Goal: Use online tool/utility: Utilize a website feature to perform a specific function

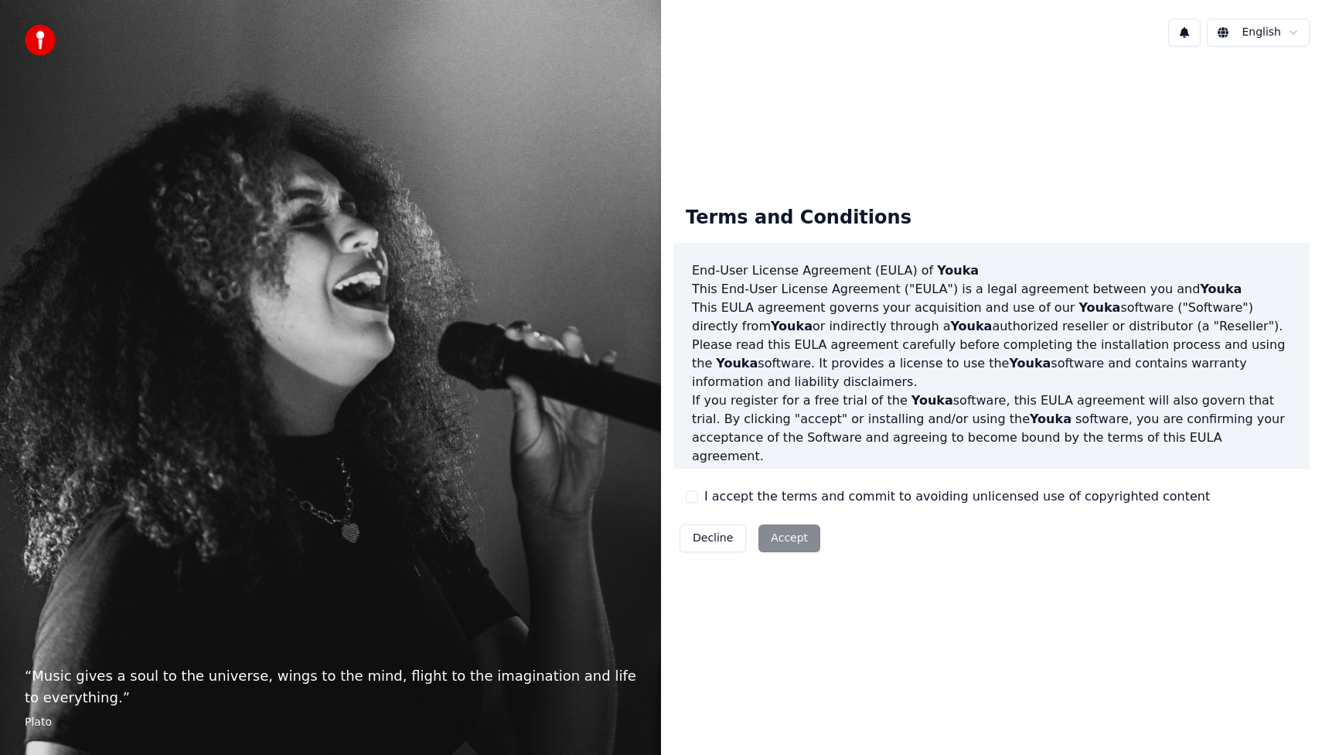
click at [691, 496] on button "I accept the terms and commit to avoiding unlicensed use of copyrighted content" at bounding box center [692, 496] width 12 height 12
click at [808, 550] on button "Accept" at bounding box center [790, 538] width 62 height 28
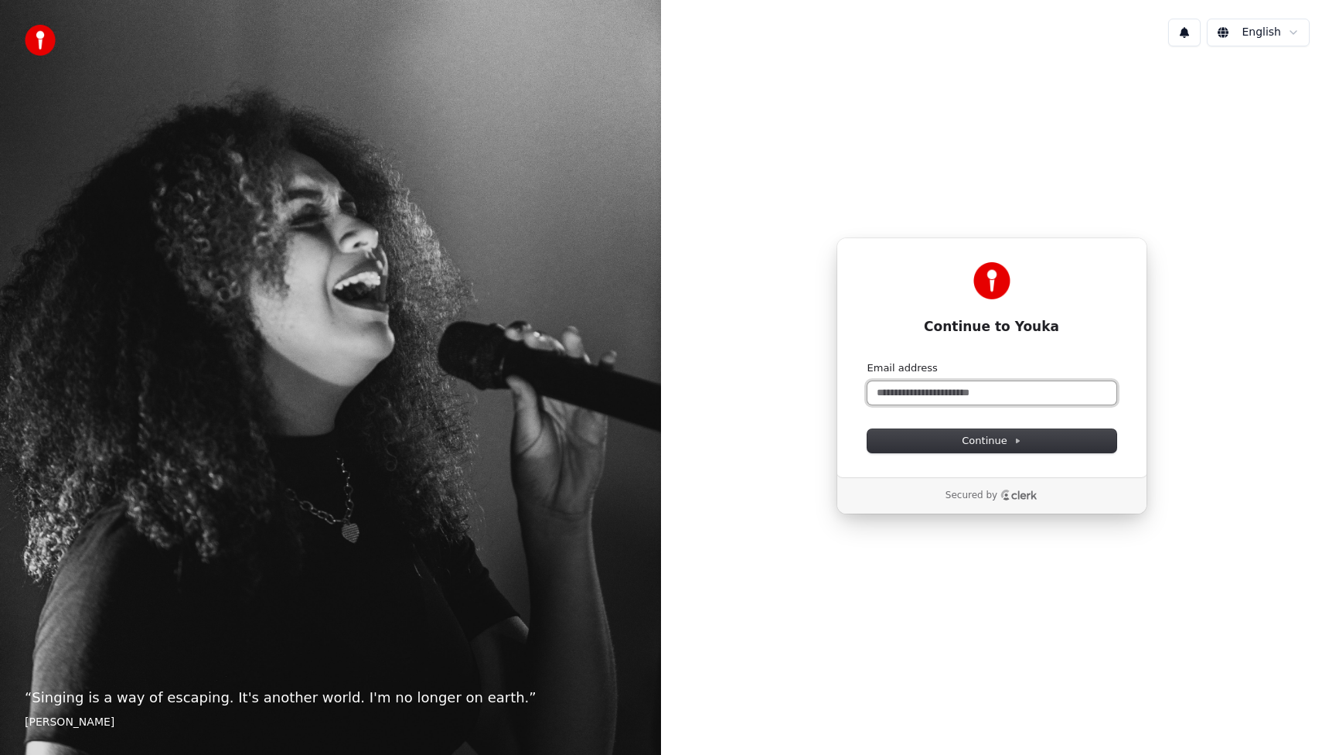
click at [955, 392] on input "Email address" at bounding box center [992, 392] width 249 height 23
click at [868, 361] on button "submit" at bounding box center [868, 361] width 0 height 0
type input "**********"
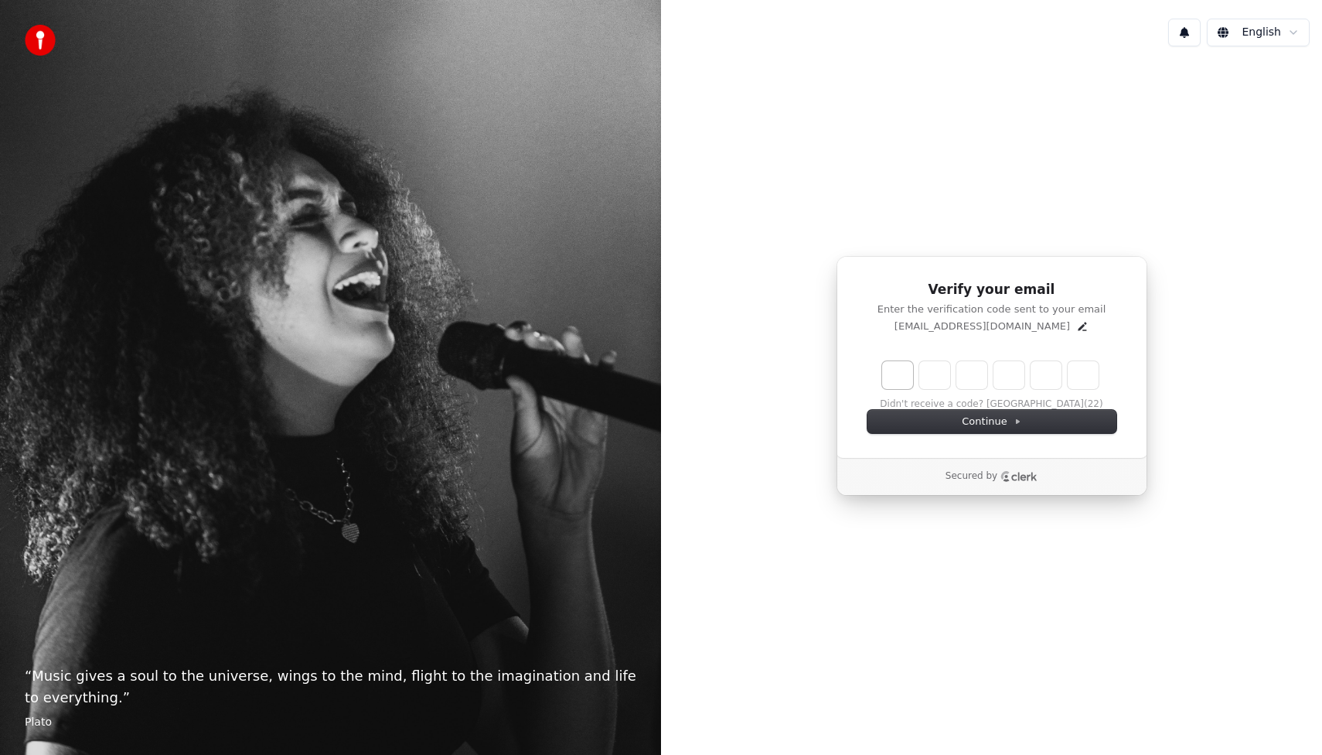
drag, startPoint x: 0, startPoint y: 0, endPoint x: 901, endPoint y: 383, distance: 978.7
click at [901, 383] on input "Enter verification code. Digit 1" at bounding box center [897, 375] width 31 height 28
click at [904, 373] on input "Enter verification code. Digit 1" at bounding box center [897, 375] width 31 height 28
type input "******"
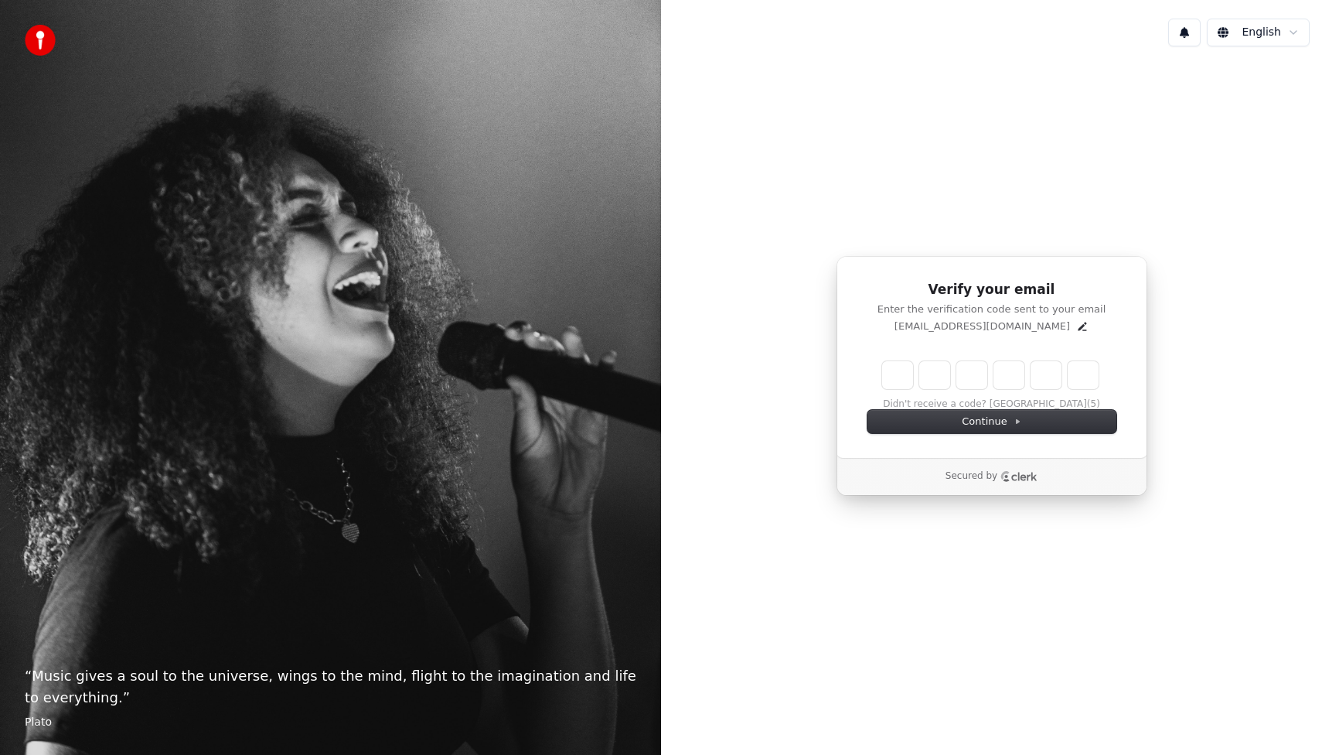
type input "*"
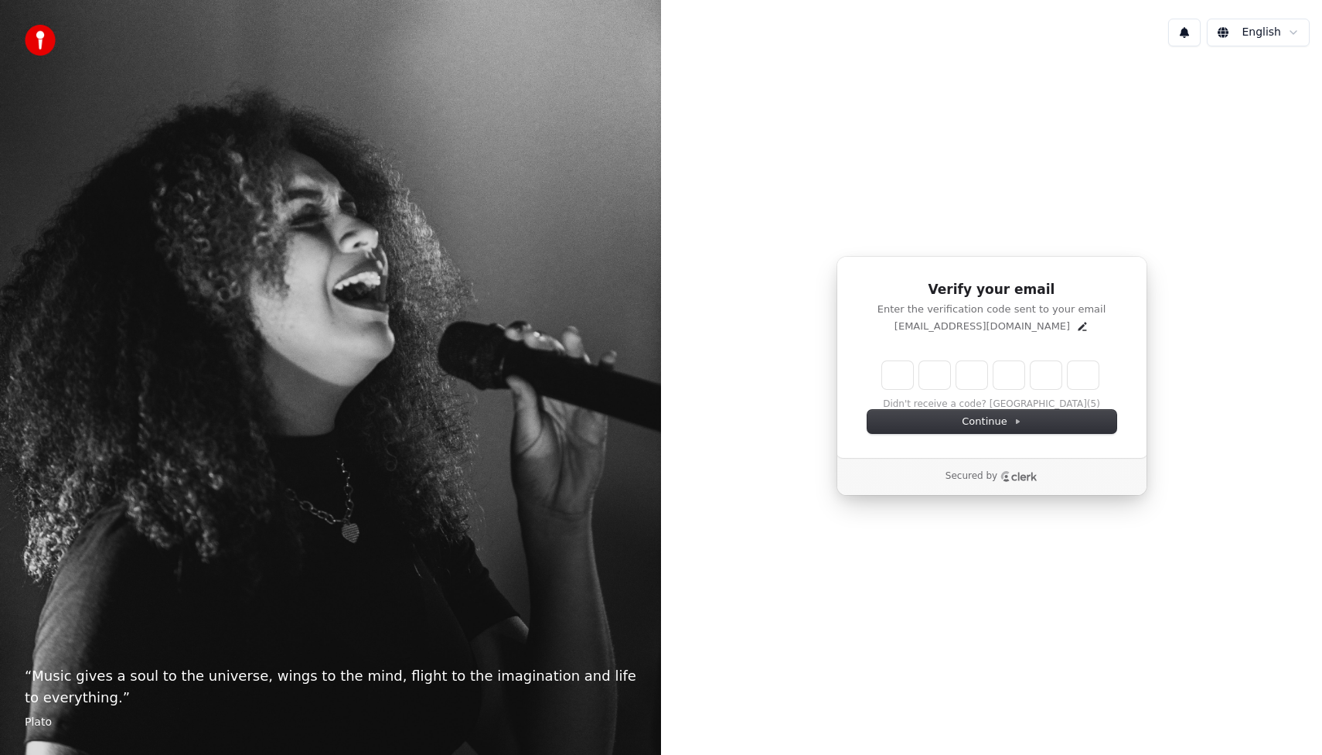
type input "*"
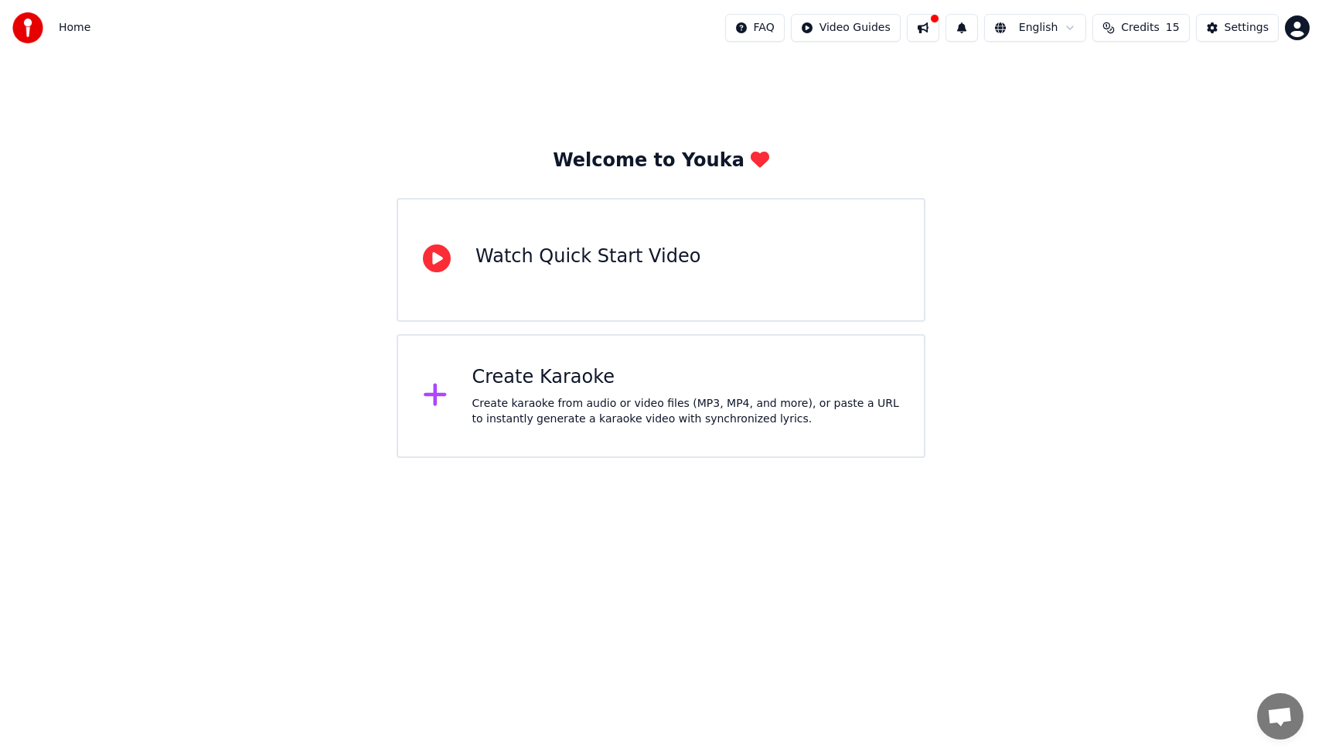
click at [762, 423] on div "Create karaoke from audio or video files (MP3, MP4, and more), or paste a URL t…" at bounding box center [686, 411] width 428 height 31
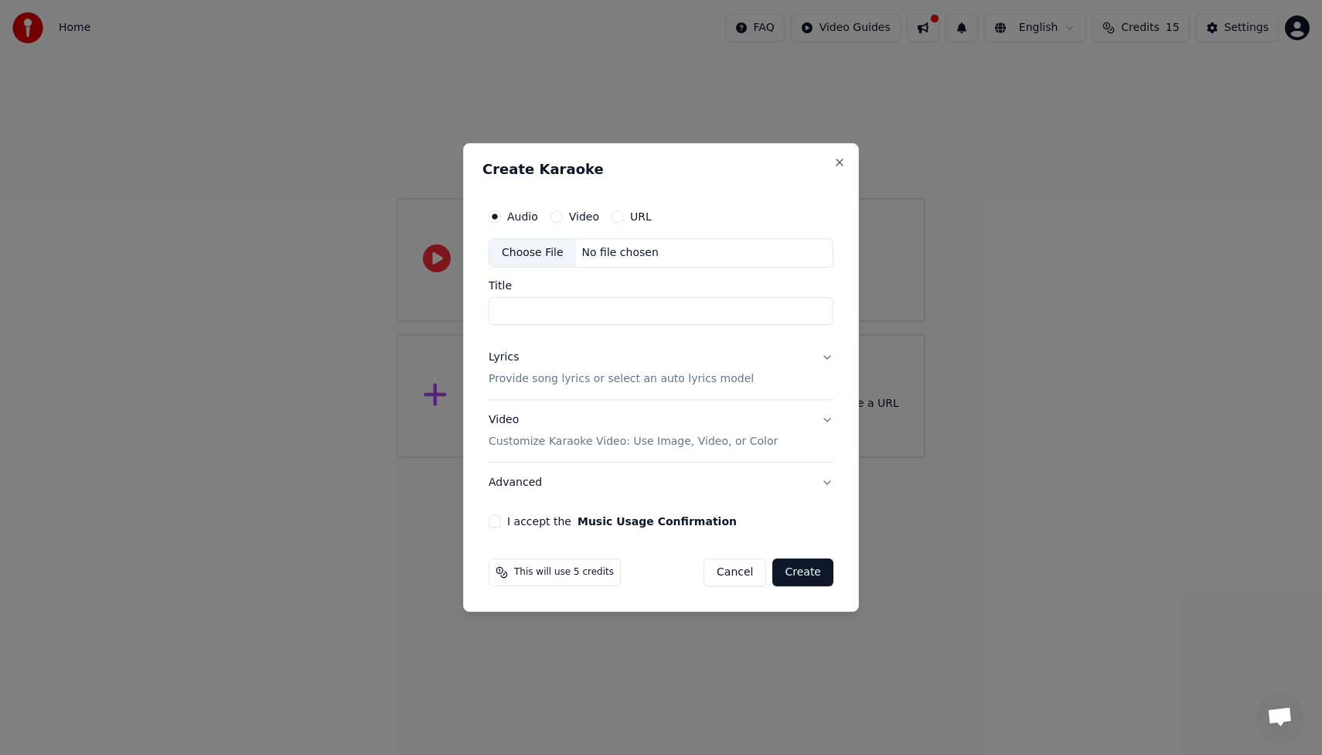
drag, startPoint x: 789, startPoint y: 390, endPoint x: 618, endPoint y: 220, distance: 241.1
click at [618, 220] on button "URL" at bounding box center [618, 216] width 12 height 12
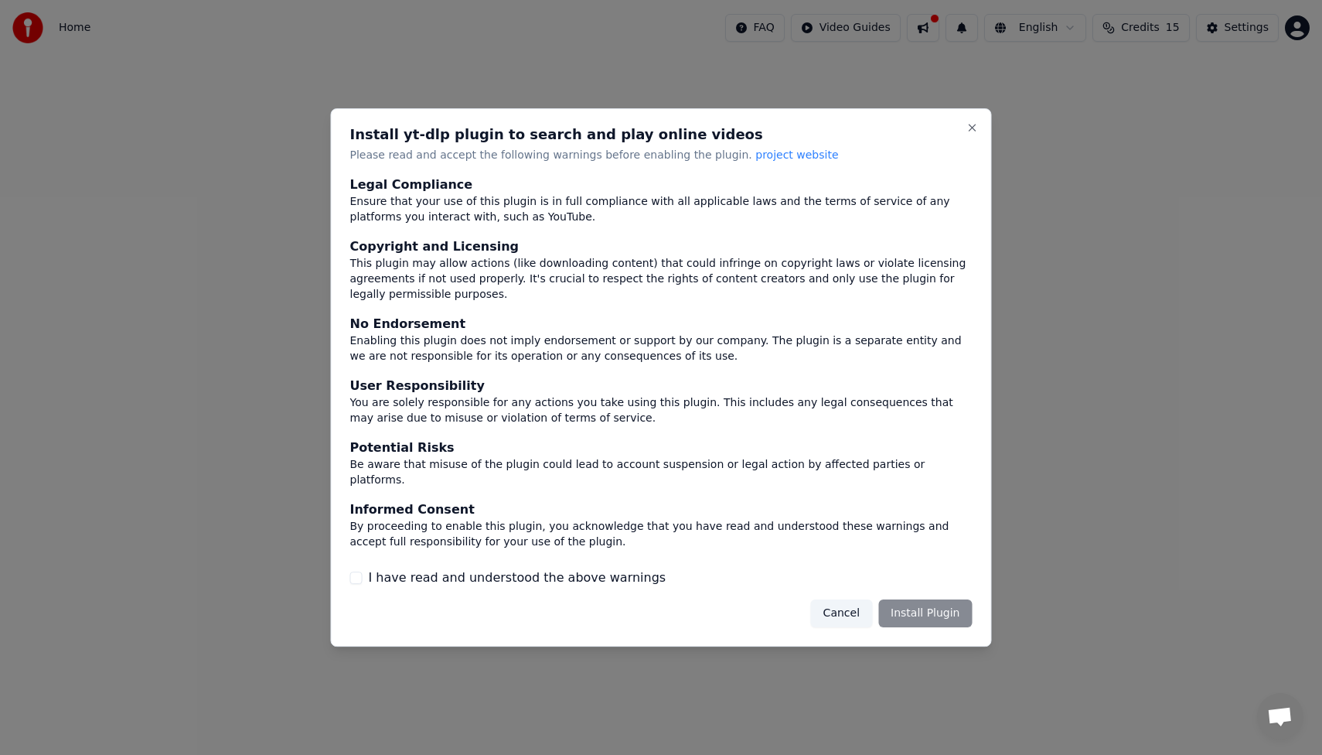
click at [909, 605] on div "Cancel Install Plugin" at bounding box center [892, 613] width 162 height 28
click at [526, 577] on label "I have read and understood the above warnings" at bounding box center [518, 577] width 298 height 19
click at [363, 577] on button "I have read and understood the above warnings" at bounding box center [356, 577] width 12 height 12
drag, startPoint x: 618, startPoint y: 220, endPoint x: 916, endPoint y: 607, distance: 489.0
click at [916, 607] on button "Install Plugin" at bounding box center [925, 613] width 94 height 28
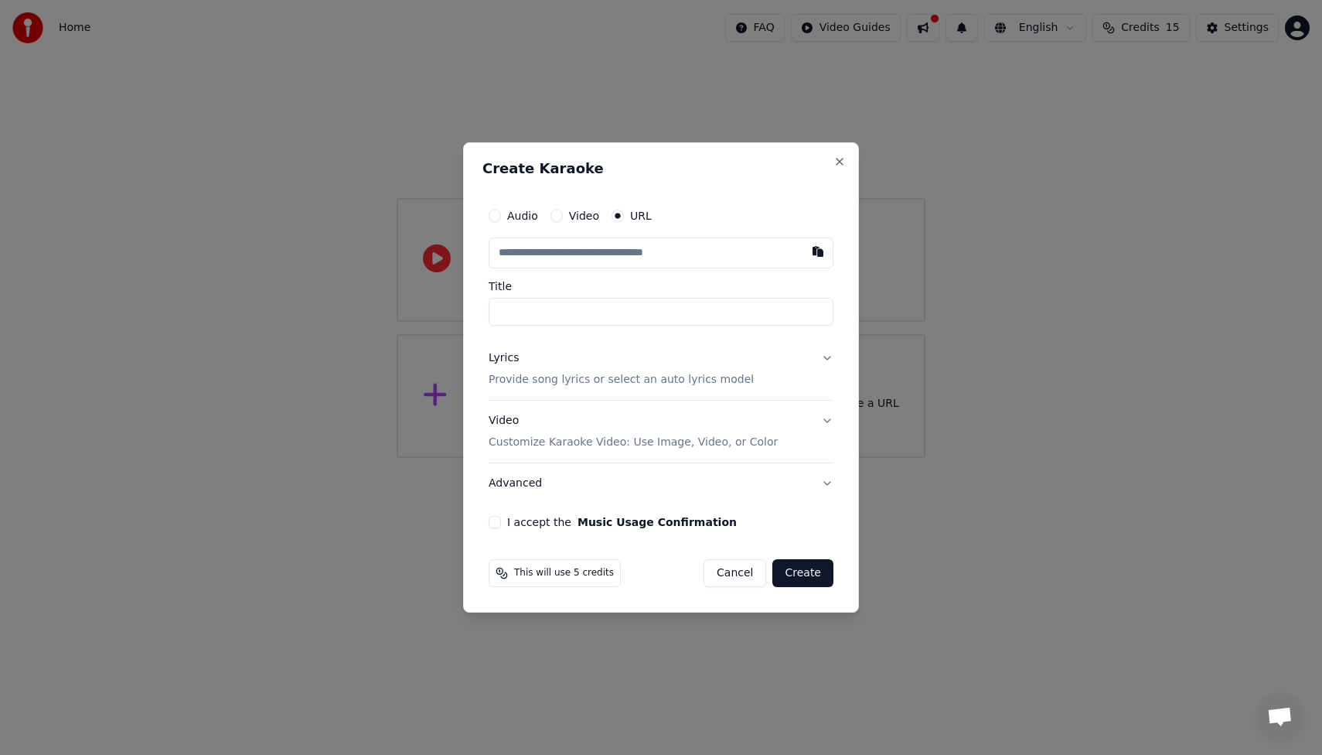
paste input "**********"
type input "**********"
drag, startPoint x: 658, startPoint y: 9, endPoint x: 634, endPoint y: 304, distance: 296.3
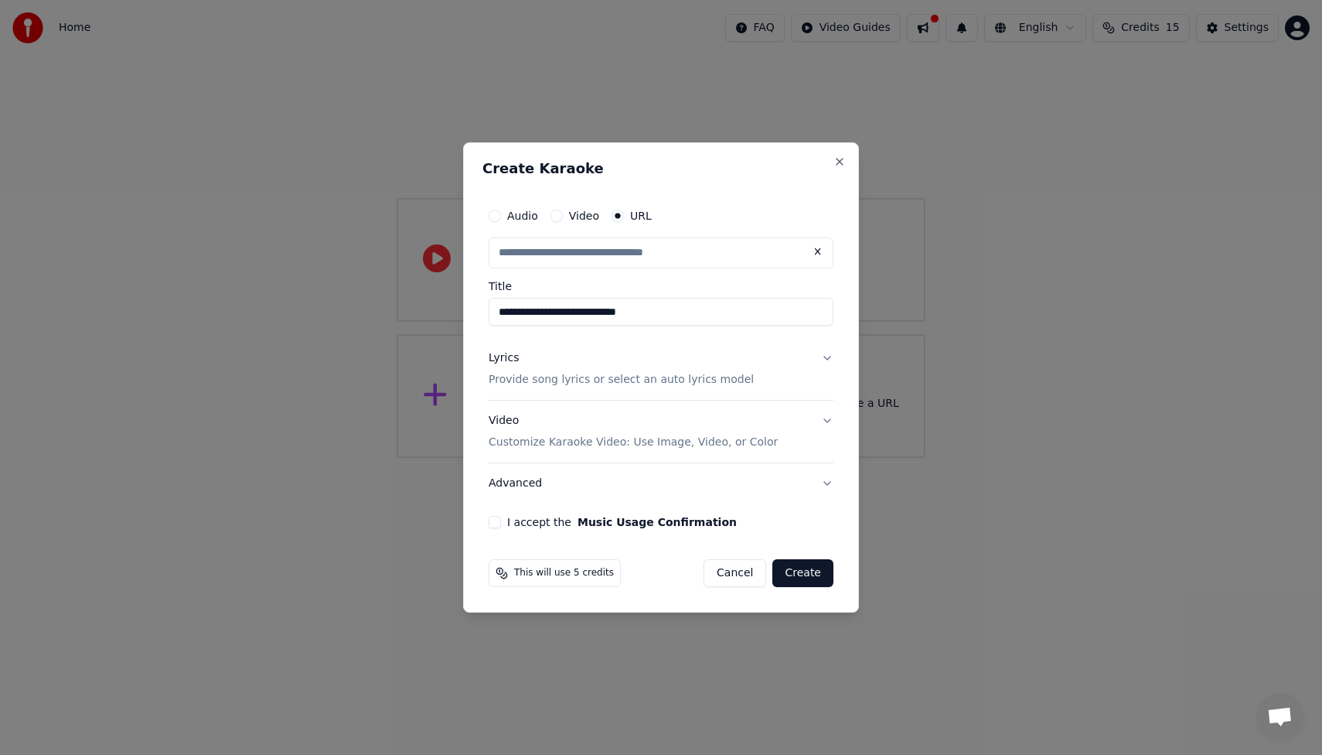
click at [634, 304] on input "**********" at bounding box center [661, 312] width 345 height 28
click at [494, 522] on button "I accept the Music Usage Confirmation" at bounding box center [495, 522] width 12 height 12
click at [807, 564] on button "Create" at bounding box center [802, 573] width 61 height 28
type input "**********"
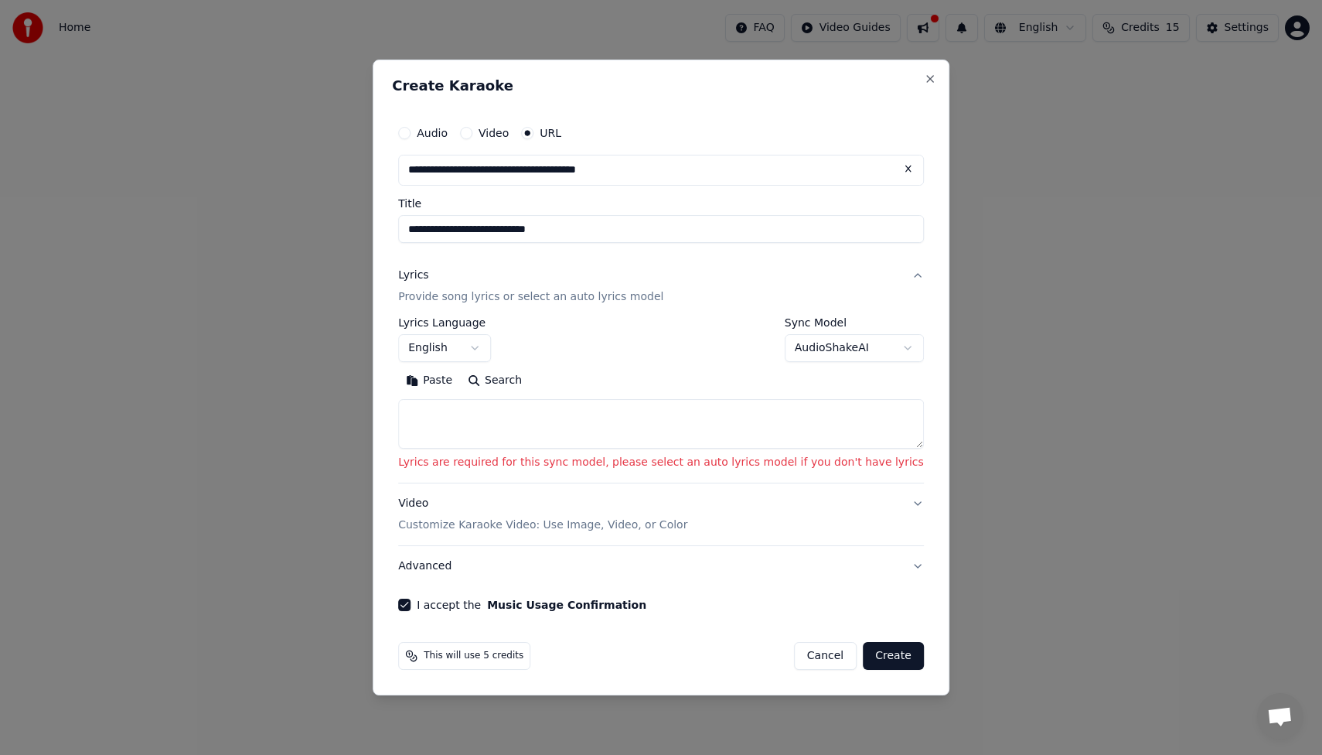
click at [608, 412] on textarea at bounding box center [661, 423] width 526 height 49
drag, startPoint x: 634, startPoint y: 304, endPoint x: 872, endPoint y: 291, distance: 238.5
click at [872, 291] on button "Lyrics Provide song lyrics or select an auto lyrics model" at bounding box center [661, 286] width 526 height 62
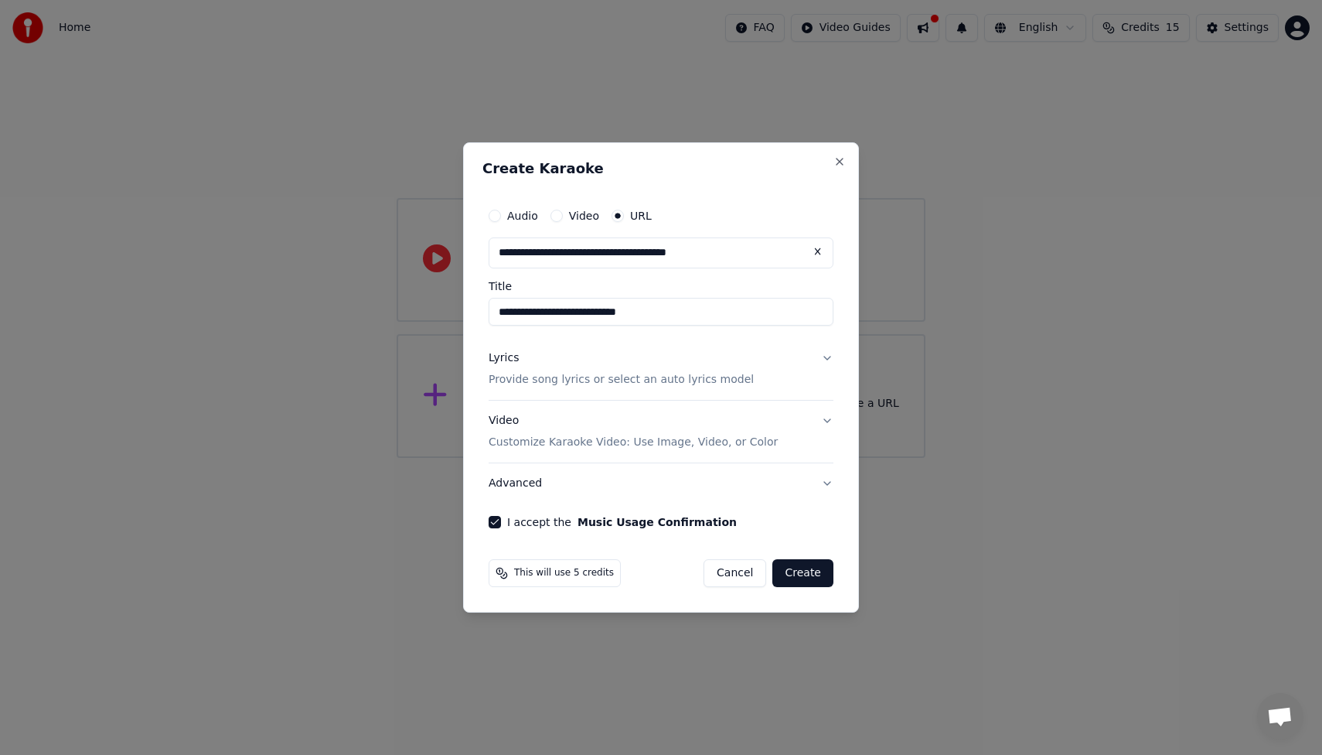
drag, startPoint x: 872, startPoint y: 291, endPoint x: 834, endPoint y: 359, distance: 77.2
click at [834, 359] on div "**********" at bounding box center [660, 364] width 357 height 340
click at [831, 358] on button "Lyrics Provide song lyrics or select an auto lyrics model" at bounding box center [661, 369] width 345 height 62
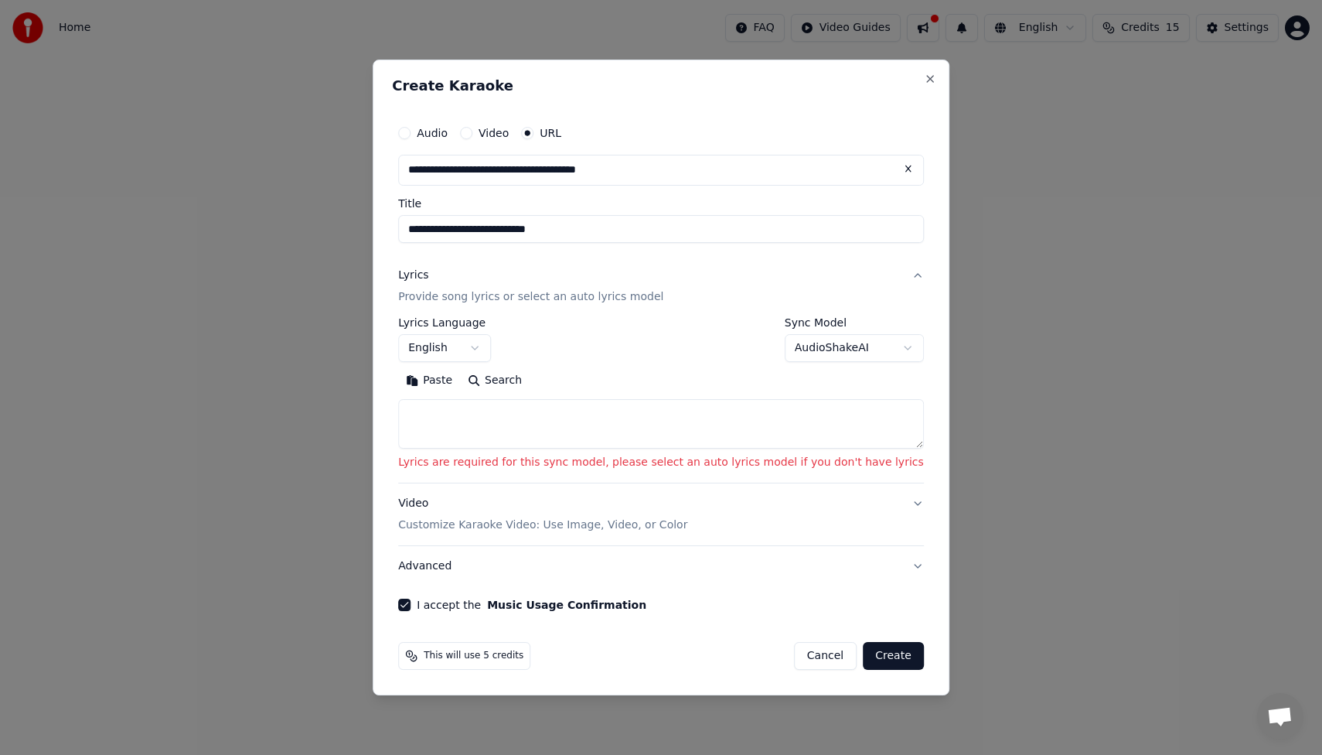
drag, startPoint x: 834, startPoint y: 359, endPoint x: 848, endPoint y: 343, distance: 21.4
click at [848, 343] on button "AudioShakeAI" at bounding box center [854, 348] width 139 height 28
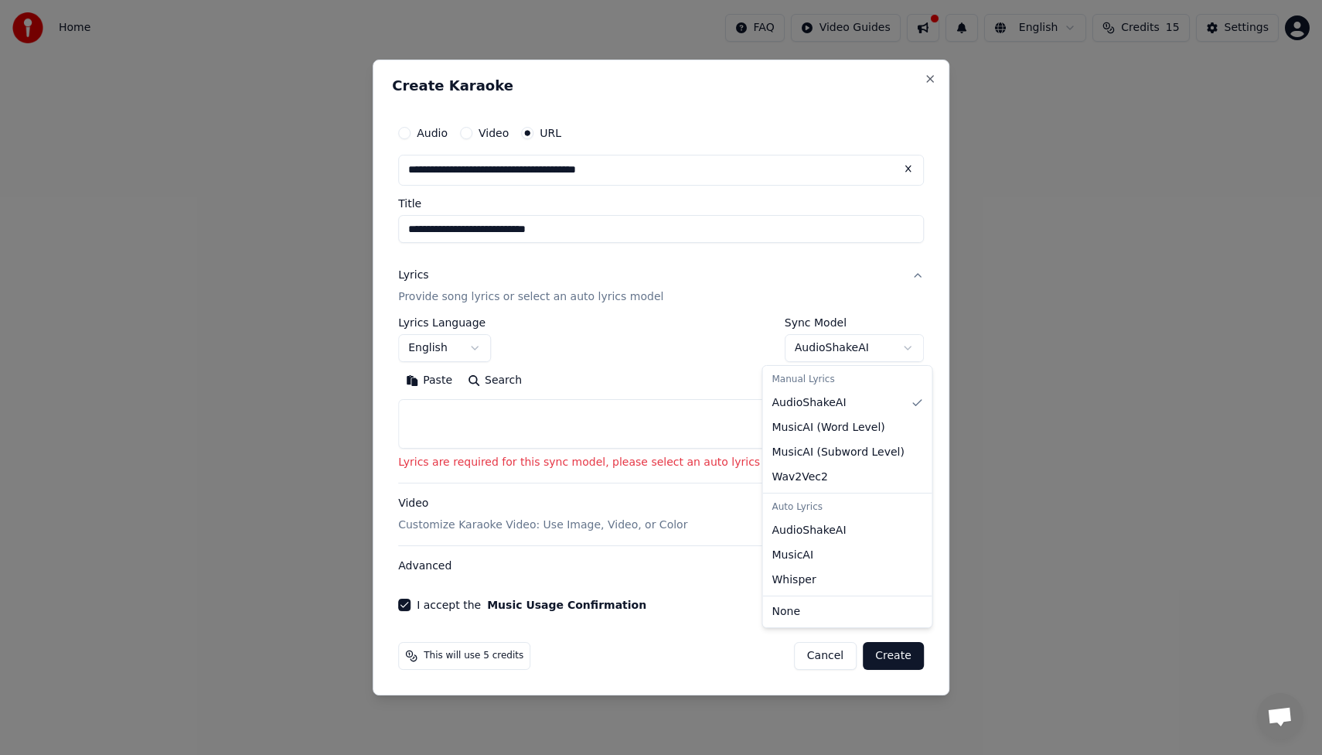
drag, startPoint x: 848, startPoint y: 343, endPoint x: 619, endPoint y: 441, distance: 250.1
click at [619, 441] on div at bounding box center [661, 377] width 1322 height 755
drag, startPoint x: 619, startPoint y: 441, endPoint x: 782, endPoint y: 636, distance: 254.0
click at [782, 636] on div at bounding box center [661, 377] width 1322 height 755
drag, startPoint x: 782, startPoint y: 636, endPoint x: 786, endPoint y: 657, distance: 21.9
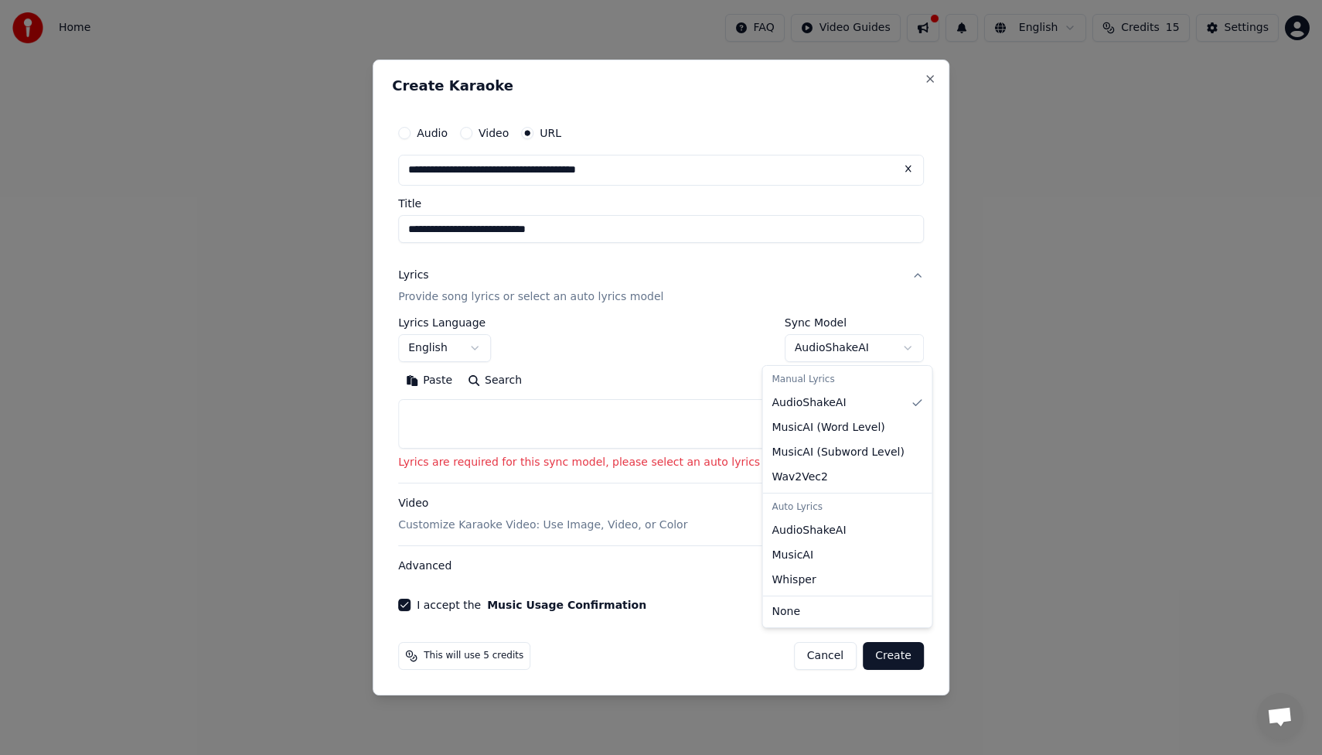
click at [786, 657] on div at bounding box center [661, 377] width 1322 height 755
